Goal: Task Accomplishment & Management: Complete application form

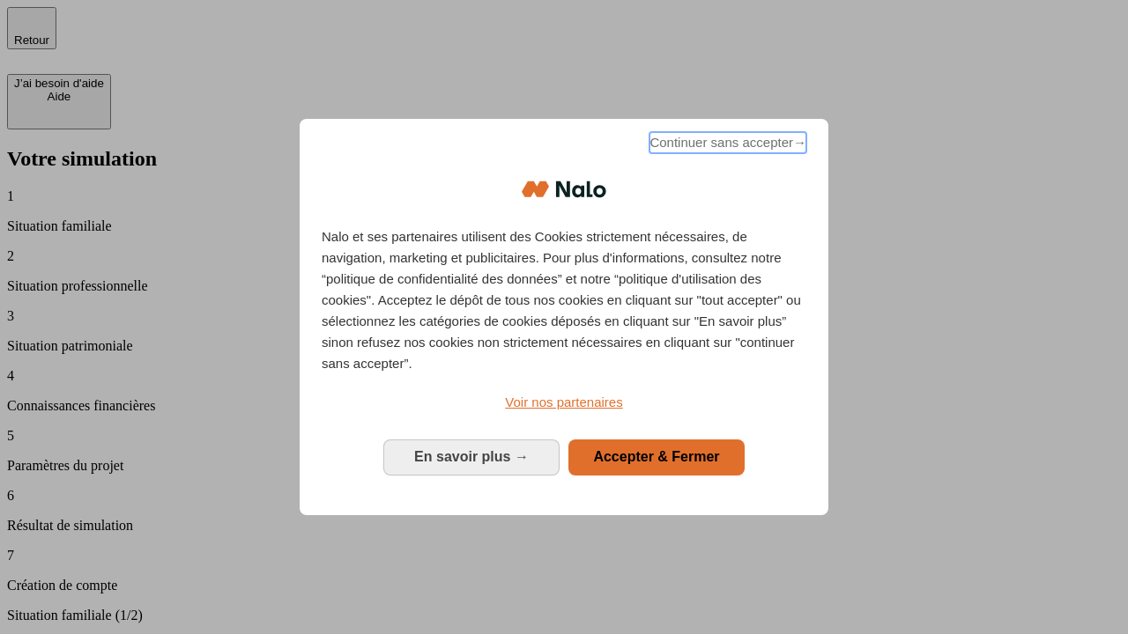
click at [726, 145] on span "Continuer sans accepter →" at bounding box center [727, 142] width 157 height 21
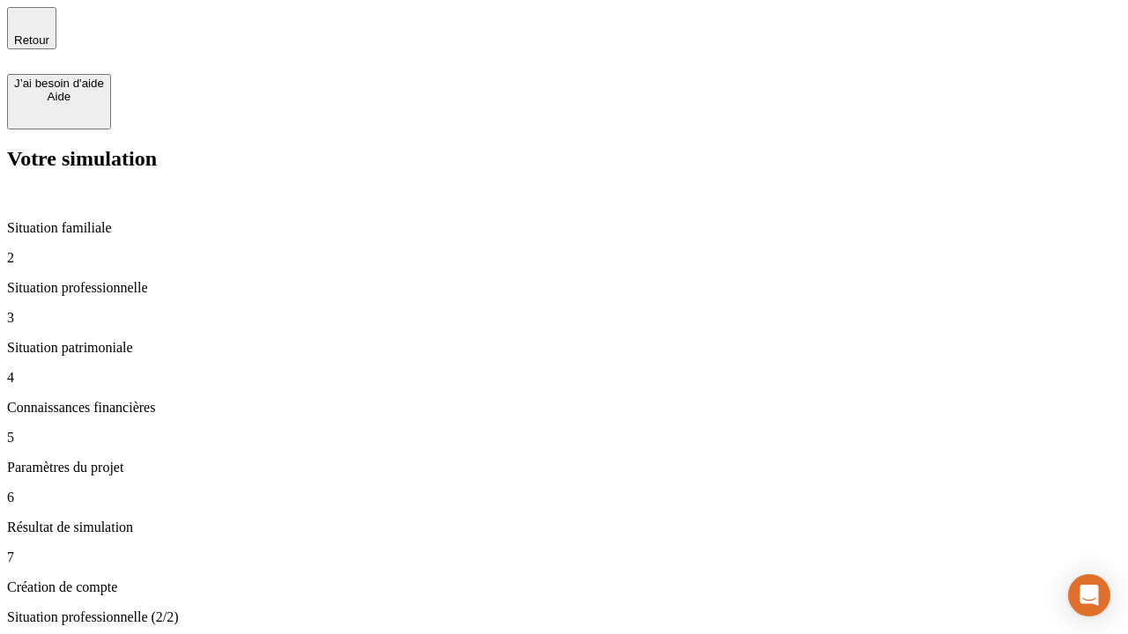
type input "30 000"
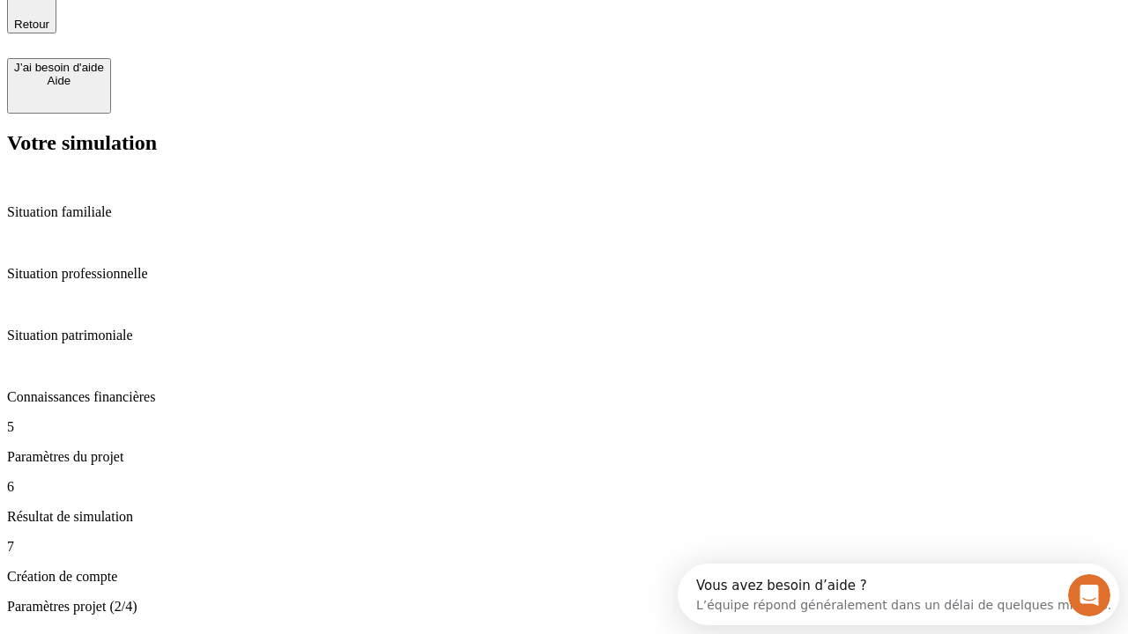
type input "25"
type input "1 000"
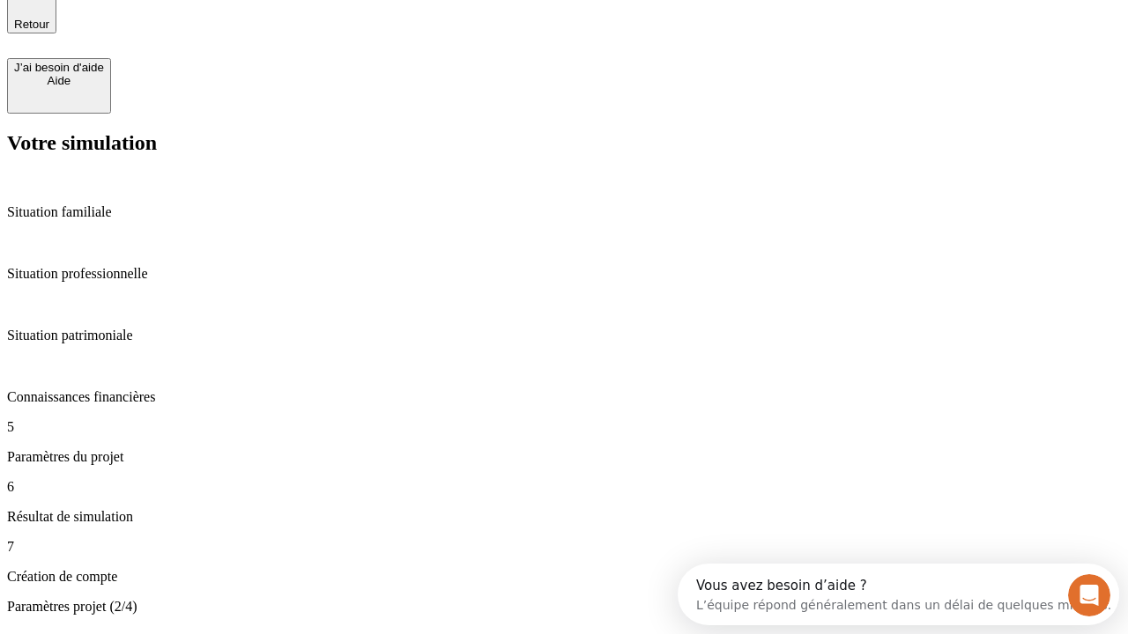
type input "640"
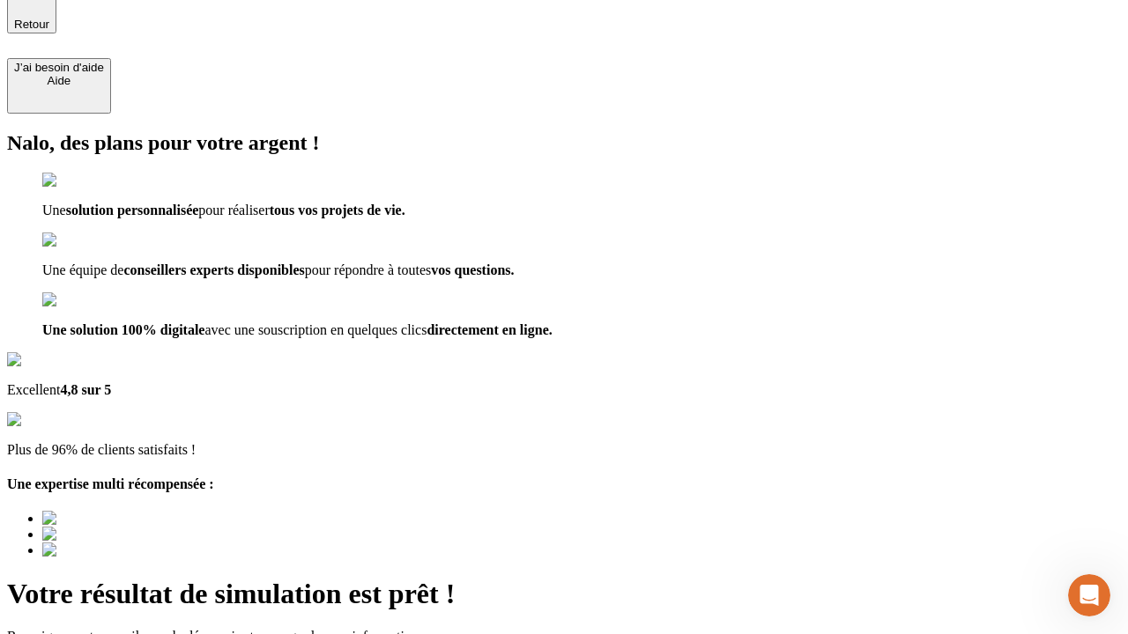
type input "[EMAIL_ADDRESS][PERSON_NAME][DOMAIN_NAME]"
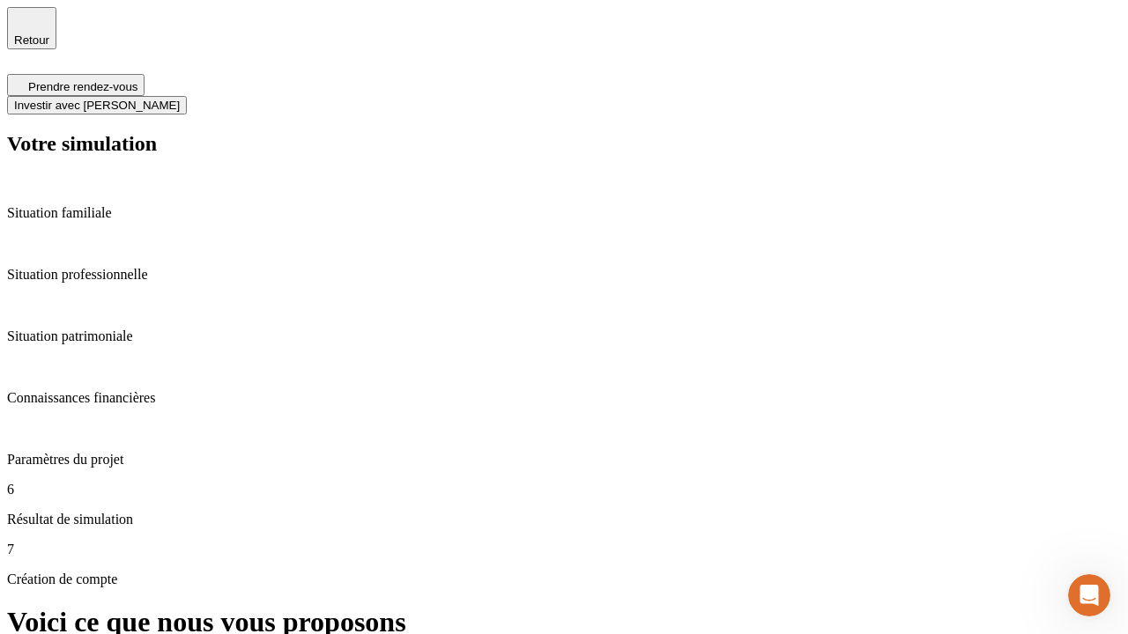
click at [180, 99] on span "Investir avec [PERSON_NAME]" at bounding box center [97, 105] width 166 height 13
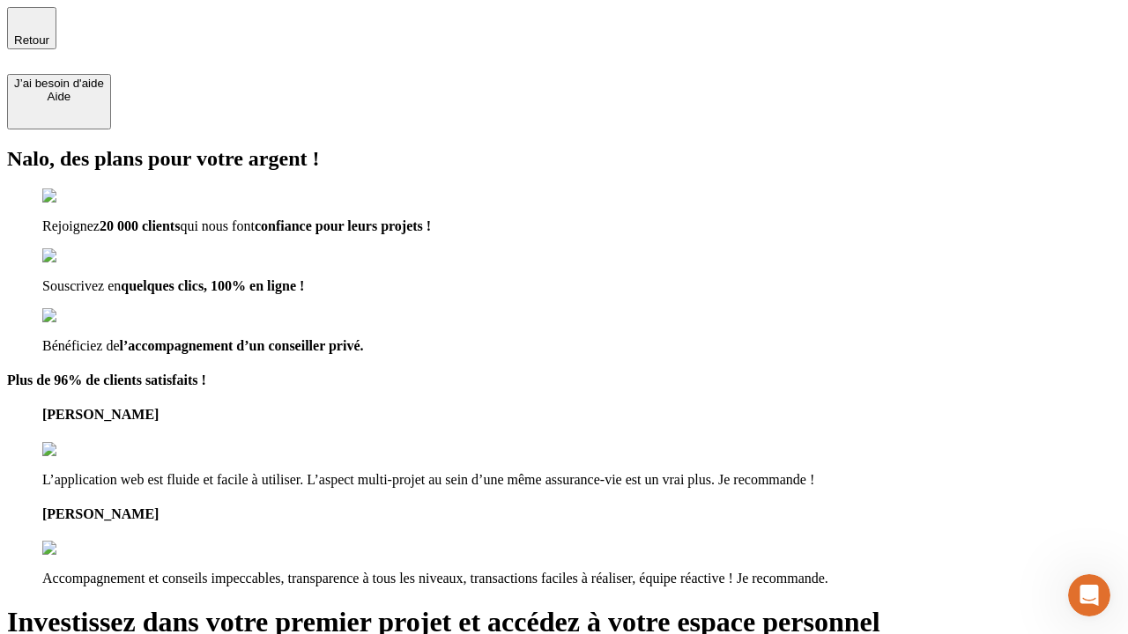
type input "[EMAIL_ADDRESS][PERSON_NAME][DOMAIN_NAME]"
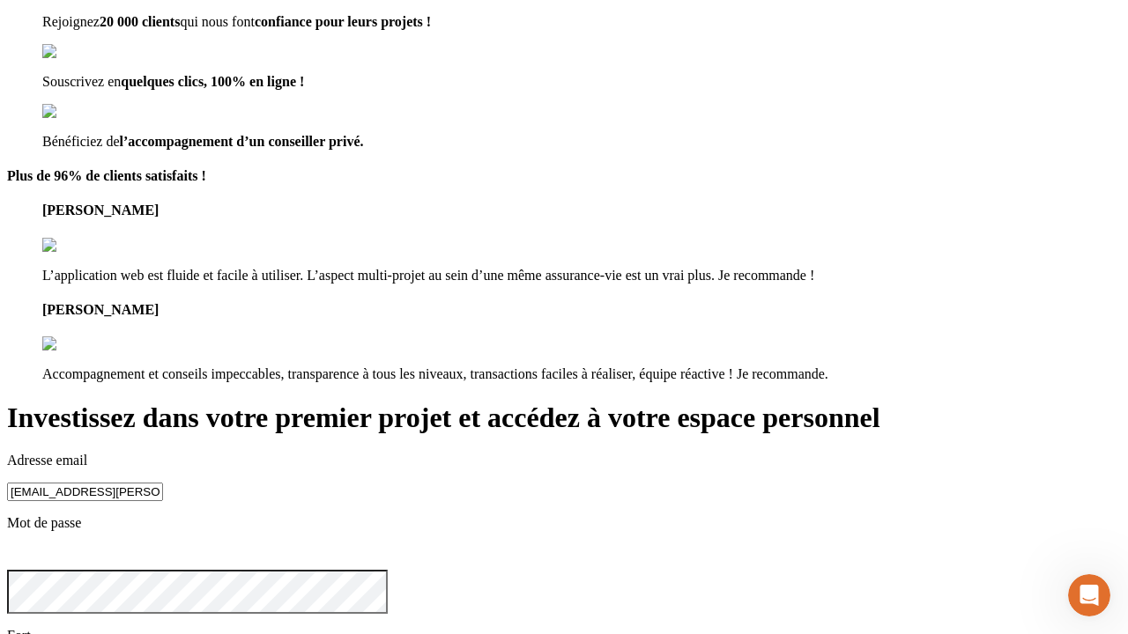
scroll to position [55, 0]
